Goal: Task Accomplishment & Management: Manage account settings

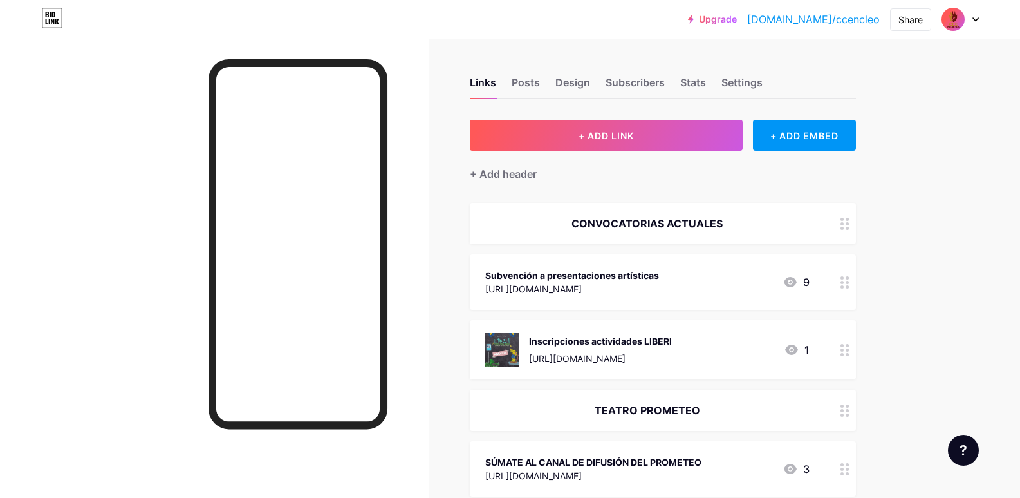
click at [591, 275] on div "Subvención a presentaciones artísticas" at bounding box center [572, 275] width 174 height 14
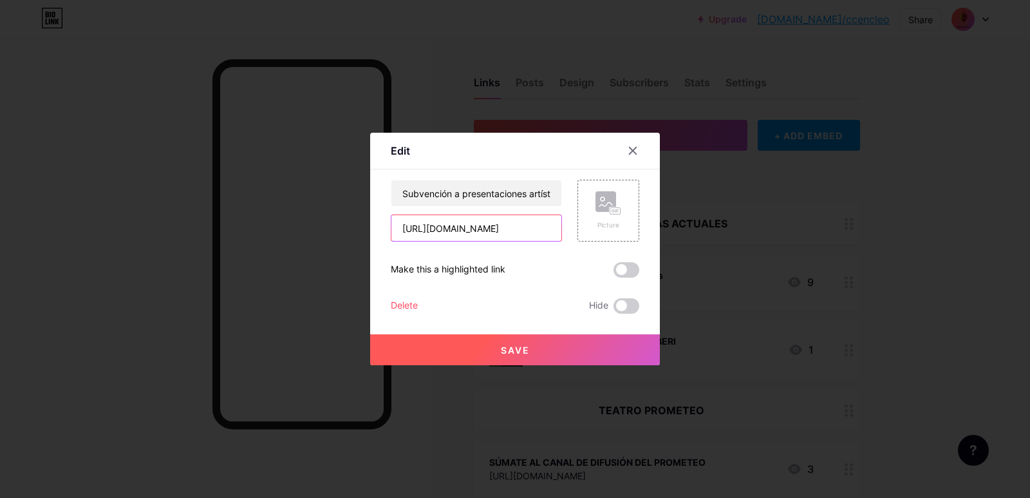
click at [498, 217] on input "[URL][DOMAIN_NAME]" at bounding box center [476, 228] width 170 height 26
click at [490, 234] on input "[URL][DOMAIN_NAME]" at bounding box center [476, 228] width 170 height 26
paste input "pli=1"
type input "[URL][DOMAIN_NAME]"
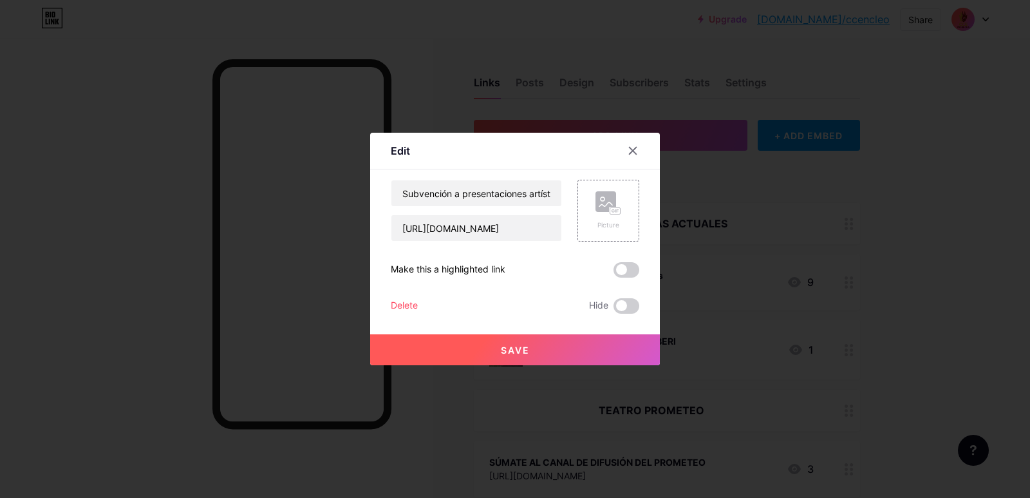
click at [552, 350] on button "Save" at bounding box center [515, 349] width 290 height 31
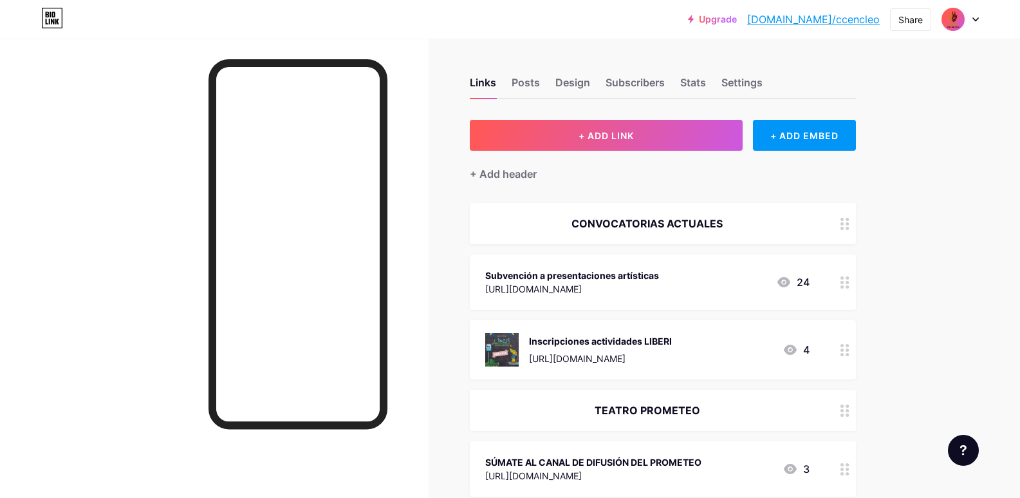
click at [659, 279] on div "Subvención a presentaciones artísticas" at bounding box center [572, 275] width 174 height 14
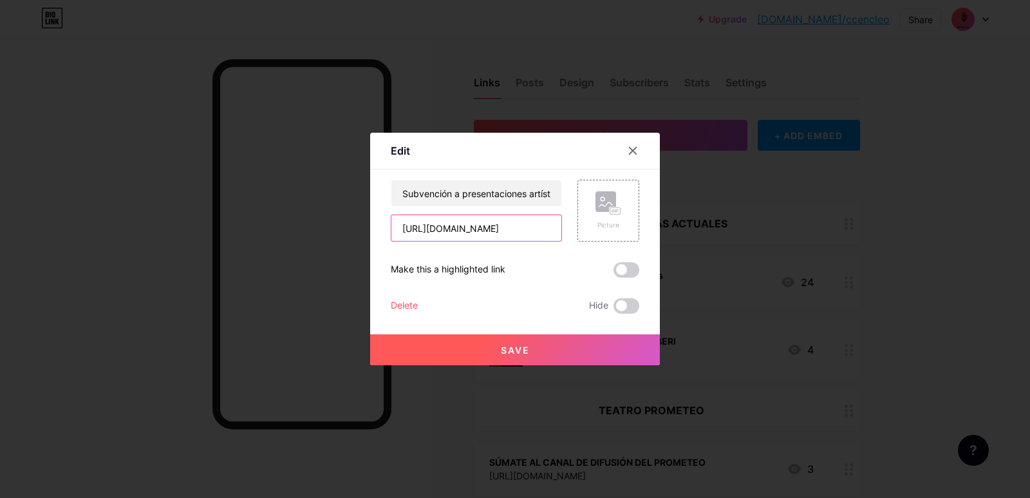
click at [463, 230] on input "[URL][DOMAIN_NAME]" at bounding box center [476, 228] width 170 height 26
click at [450, 235] on input "[URL][DOMAIN_NAME]" at bounding box center [476, 228] width 170 height 26
paste input "[DOMAIN_NAME][URL]"
type input "[URL][DOMAIN_NAME]"
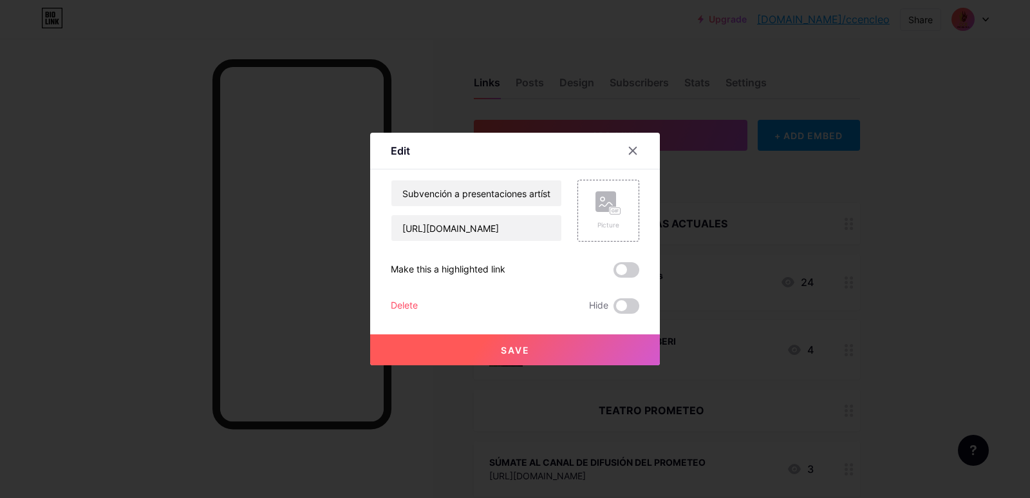
click at [553, 348] on button "Save" at bounding box center [515, 349] width 290 height 31
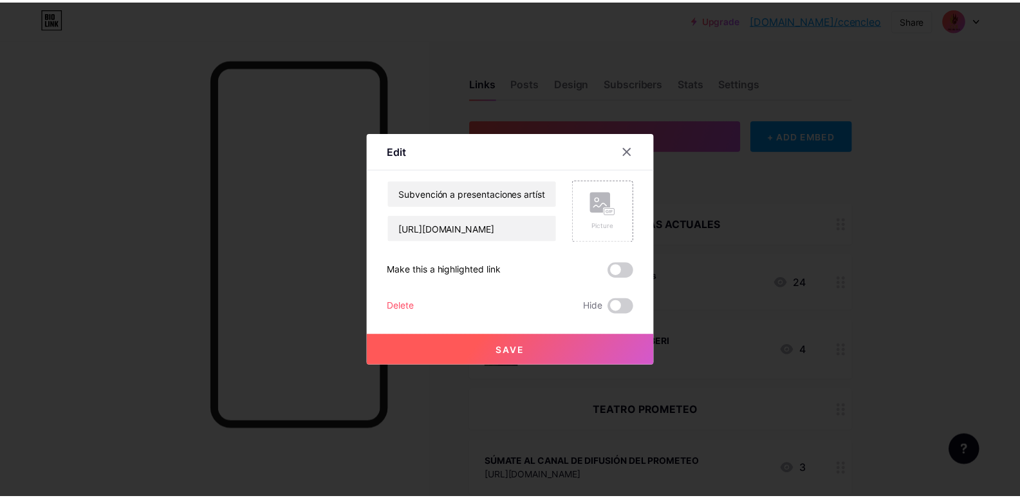
scroll to position [0, 0]
